Goal: Transaction & Acquisition: Purchase product/service

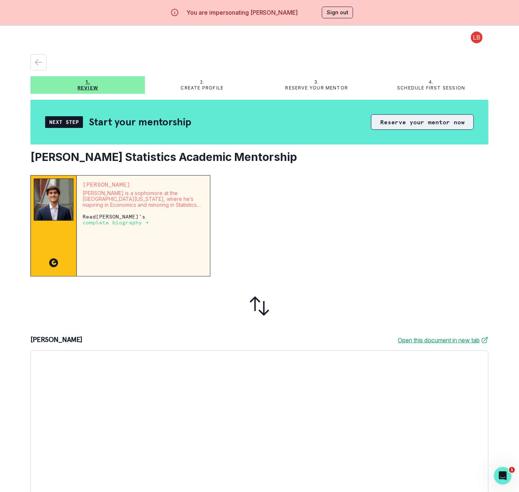
click at [407, 126] on button "Reserve your mentor now" at bounding box center [422, 121] width 103 height 15
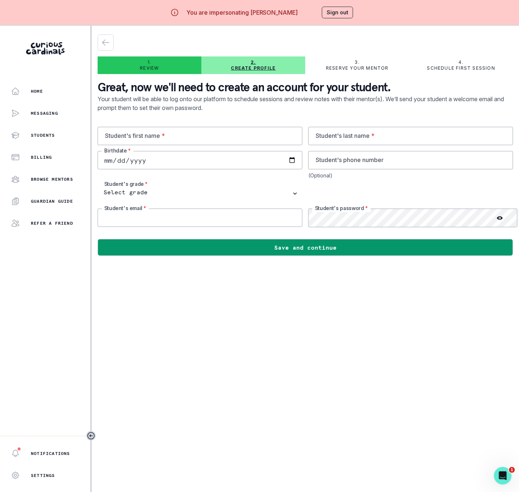
type input "[EMAIL_ADDRESS][DOMAIN_NAME]"
click at [172, 134] on input "text" at bounding box center [200, 136] width 205 height 18
click at [146, 142] on input "text" at bounding box center [200, 136] width 205 height 18
paste input "[PERSON_NAME]"
type input "[PERSON_NAME]"
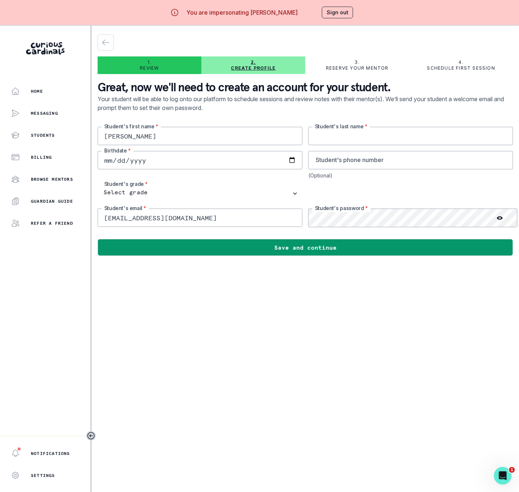
click at [321, 133] on input "text" at bounding box center [410, 136] width 205 height 18
paste input "[PERSON_NAME]"
type input "[PERSON_NAME]"
click at [110, 168] on input "date" at bounding box center [200, 160] width 205 height 18
type input "[DATE]"
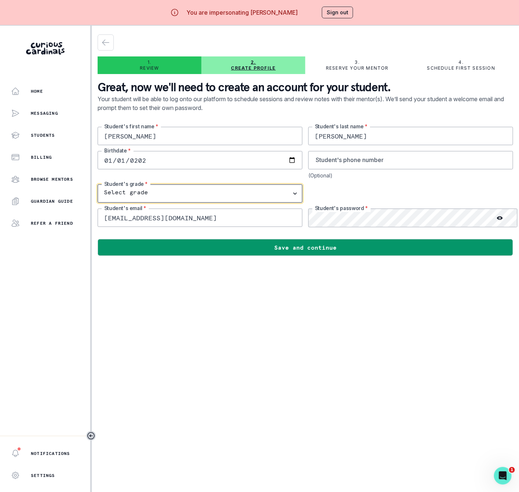
drag, startPoint x: 145, startPoint y: 190, endPoint x: 154, endPoint y: 198, distance: 13.0
click at [145, 190] on select "Select grade 1st Grade 2nd Grade 3rd Grade 4th Grade 5th Grade 6th Grade 7th Gr…" at bounding box center [200, 193] width 205 height 18
select select "1st Grade"
click at [98, 184] on select "Select grade 1st Grade 2nd Grade 3rd Grade 4th Grade 5th Grade 6th Grade 7th Gr…" at bounding box center [200, 193] width 205 height 18
drag, startPoint x: 211, startPoint y: 218, endPoint x: 215, endPoint y: 213, distance: 6.2
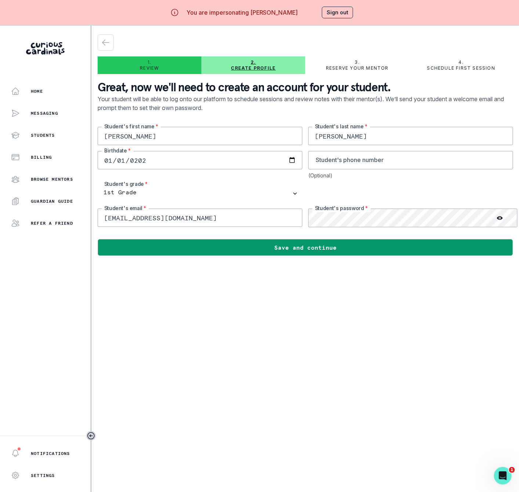
click at [55, 218] on div "Home Messaging Students Billing Browse Mentors Guardian Guide Refer a friend No…" at bounding box center [259, 272] width 519 height 492
paste input "[PERSON_NAME]"
type input "[PERSON_NAME][EMAIL_ADDRESS][DOMAIN_NAME]"
drag, startPoint x: 202, startPoint y: 218, endPoint x: 288, endPoint y: 217, distance: 85.1
click at [288, 217] on div "[PERSON_NAME] Student's first name * [PERSON_NAME] Student's last name * [DEMOG…" at bounding box center [305, 177] width 415 height 100
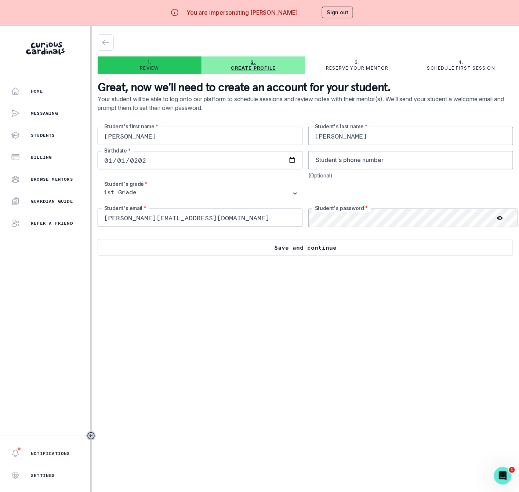
click at [212, 241] on button "Save and continue" at bounding box center [305, 247] width 415 height 17
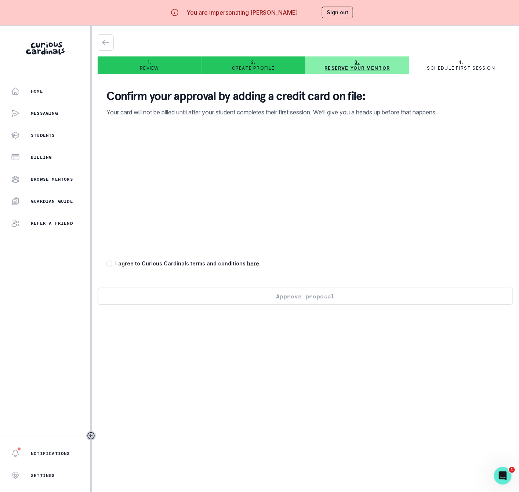
click at [340, 15] on button "Sign out" at bounding box center [337, 13] width 31 height 12
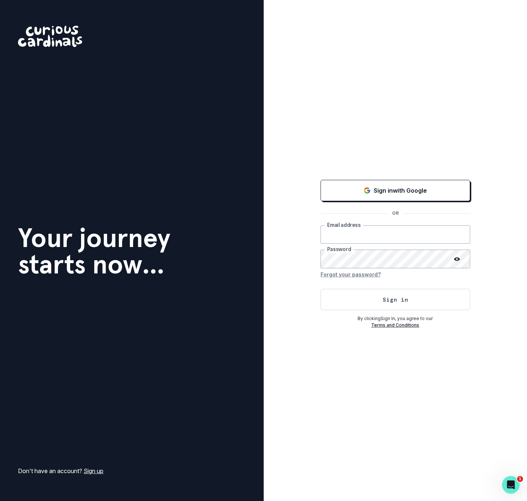
type input "[EMAIL_ADDRESS][DOMAIN_NAME]"
click at [402, 201] on div "Sign in with Google OR [EMAIL_ADDRESS][DOMAIN_NAME] Email address Password Forg…" at bounding box center [396, 253] width 150 height 150
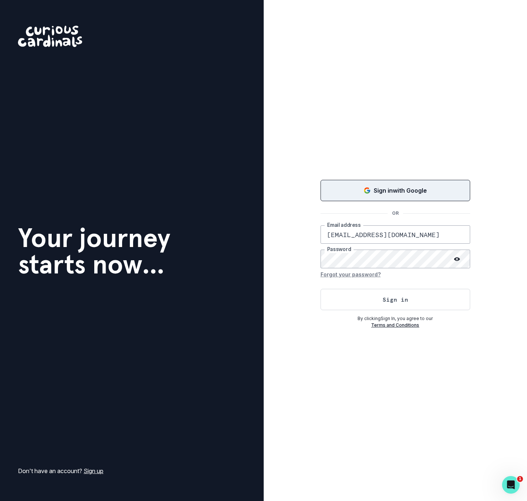
click at [394, 191] on p "Sign in with Google" at bounding box center [400, 190] width 53 height 9
